Goal: Task Accomplishment & Management: Manage account settings

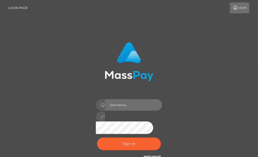
click at [120, 99] on input "text" at bounding box center [133, 105] width 57 height 12
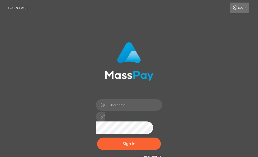
click at [114, 74] on img at bounding box center [129, 61] width 49 height 39
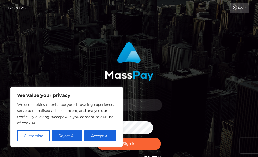
scroll to position [51, 0]
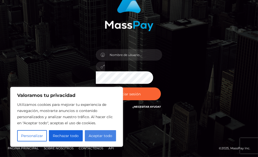
click at [99, 135] on font "Aceptar todo" at bounding box center [100, 136] width 24 height 5
checkbox input "true"
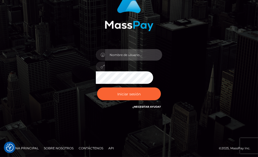
click at [116, 56] on input "text" at bounding box center [133, 55] width 57 height 12
type input "f"
type input "F"
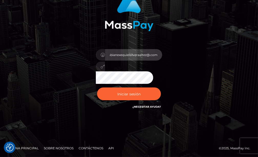
type input "fabianexequielsilveraaltez@.com"
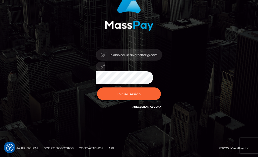
scroll to position [0, 0]
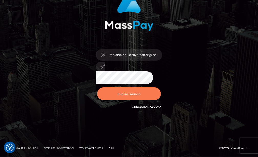
click at [130, 96] on font "Iniciar sesión" at bounding box center [128, 94] width 23 height 5
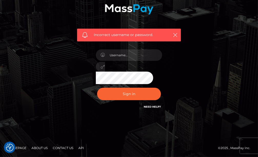
scroll to position [86, 0]
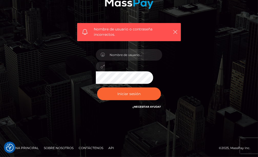
click at [143, 108] on font "¿Necesitar ayuda?" at bounding box center [146, 106] width 28 height 3
click at [175, 29] on icon "button" at bounding box center [174, 31] width 5 height 5
